Goal: Navigation & Orientation: Go to known website

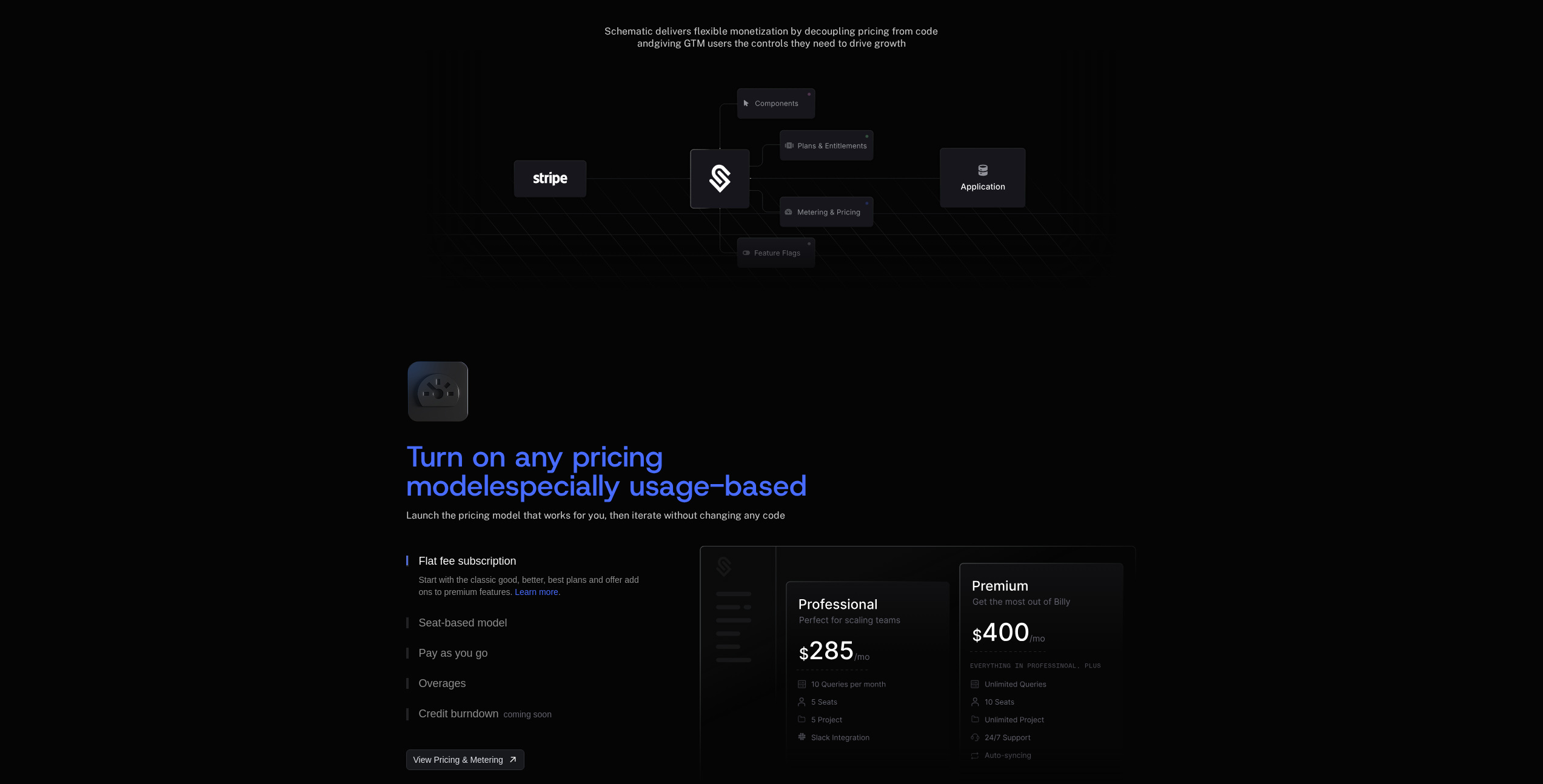
scroll to position [1404, 0]
